Goal: Check status: Check status

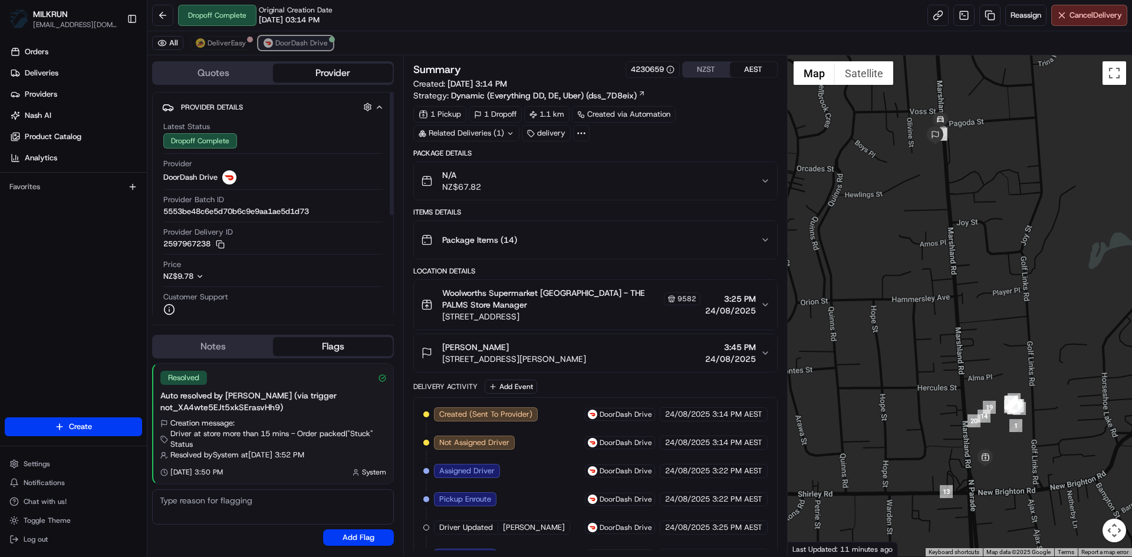
click at [302, 40] on span "DoorDash Drive" at bounding box center [301, 42] width 52 height 9
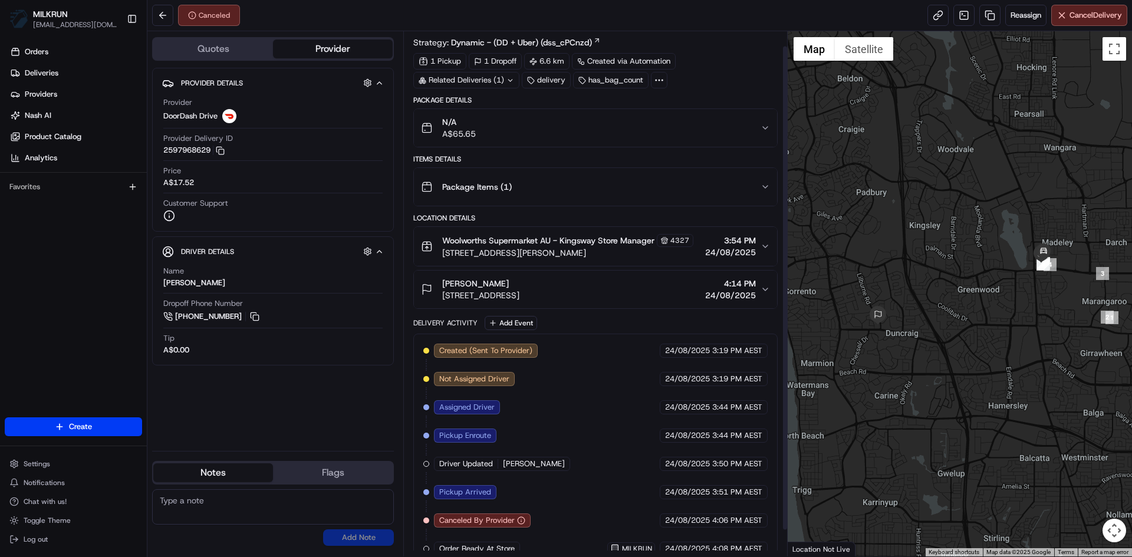
scroll to position [44, 0]
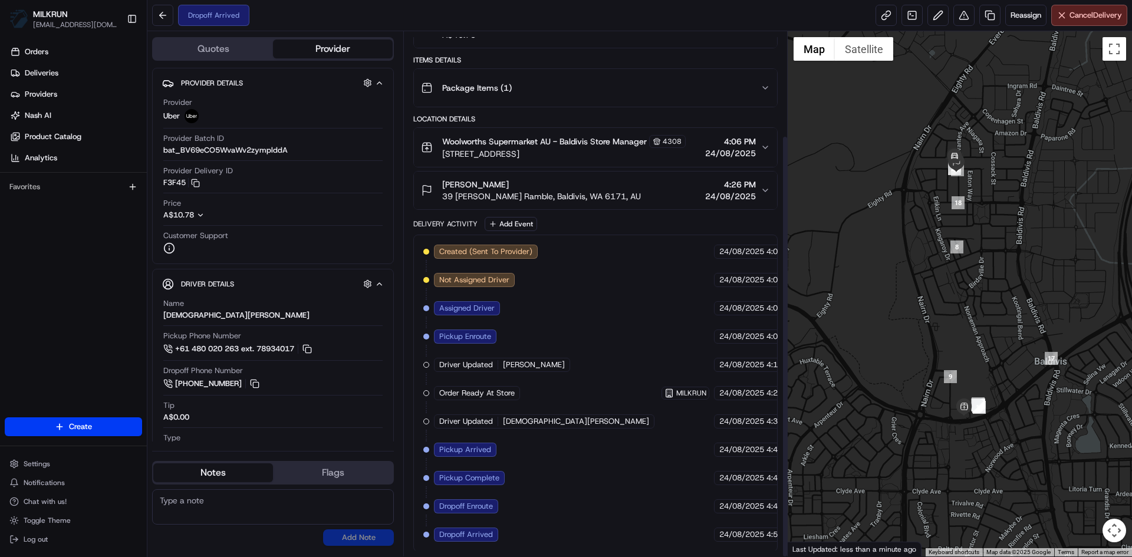
scroll to position [129, 0]
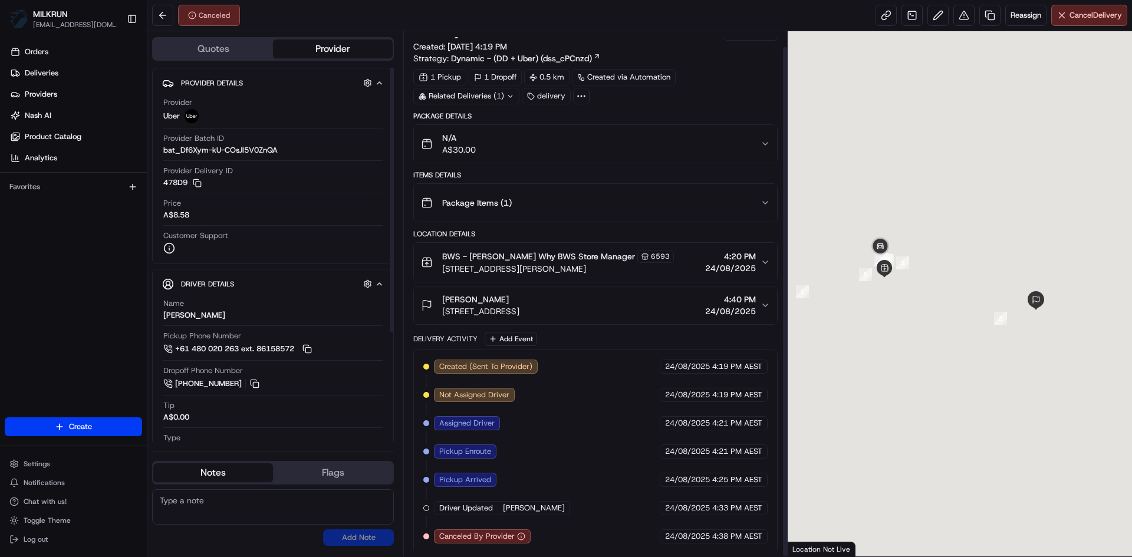
scroll to position [16, 0]
